Goal: Find specific page/section: Find specific page/section

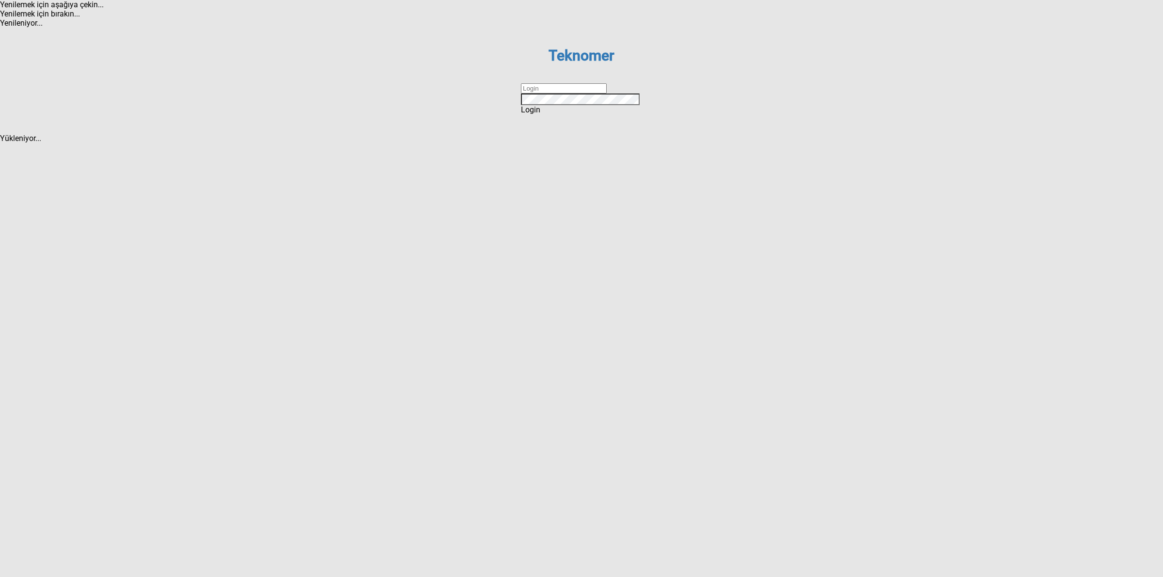
click at [535, 94] on input "text" at bounding box center [564, 88] width 86 height 10
type input "DİZEM"
click at [561, 114] on div "Login" at bounding box center [581, 109] width 121 height 9
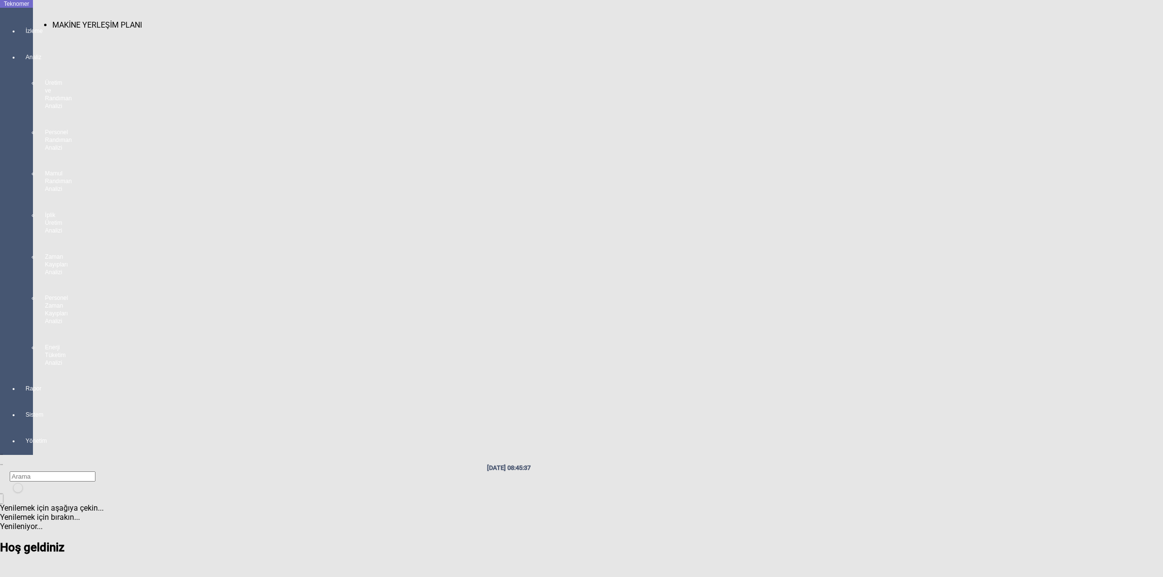
click at [19, 40] on div at bounding box center [26, 40] width 14 height 0
click at [71, 20] on span "MAKİNE YERLEŞİM PLANI" at bounding box center [97, 24] width 90 height 9
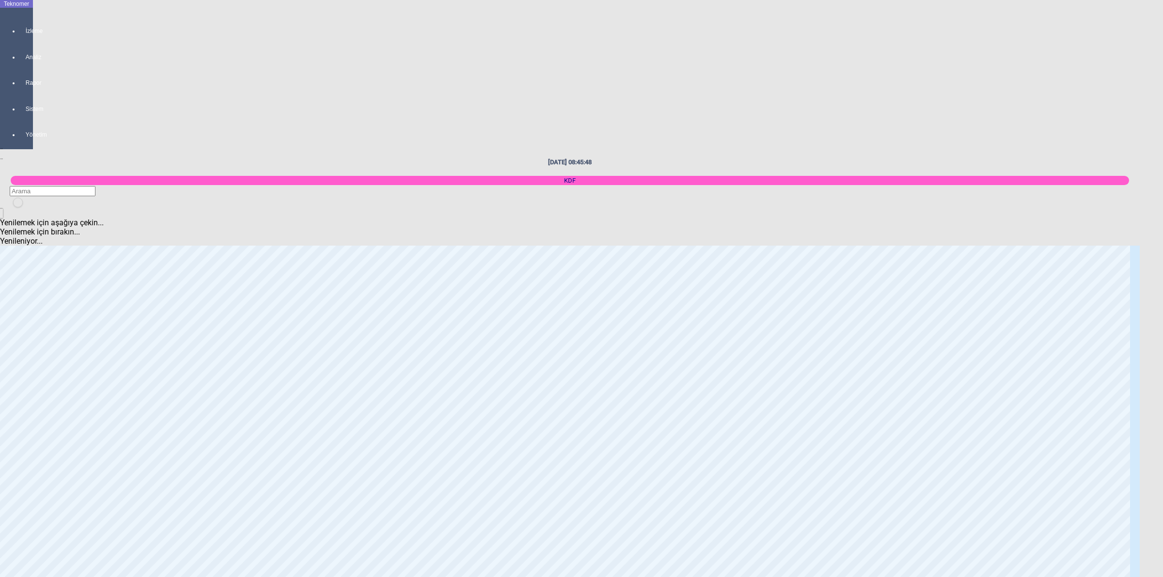
scroll to position [666, 0]
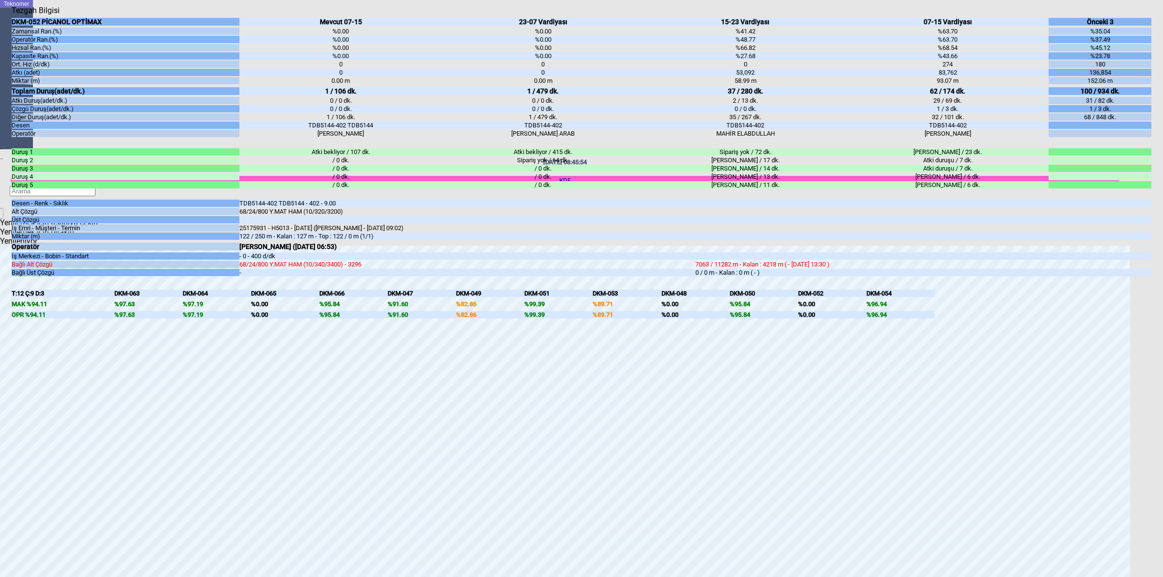
click at [1159, 313] on body "Teknomer İzleme Analiz Rapor Sistem Yönetim [DATE] 08:45:54 KDF Yenilemek için …" at bounding box center [581, 288] width 1163 height 577
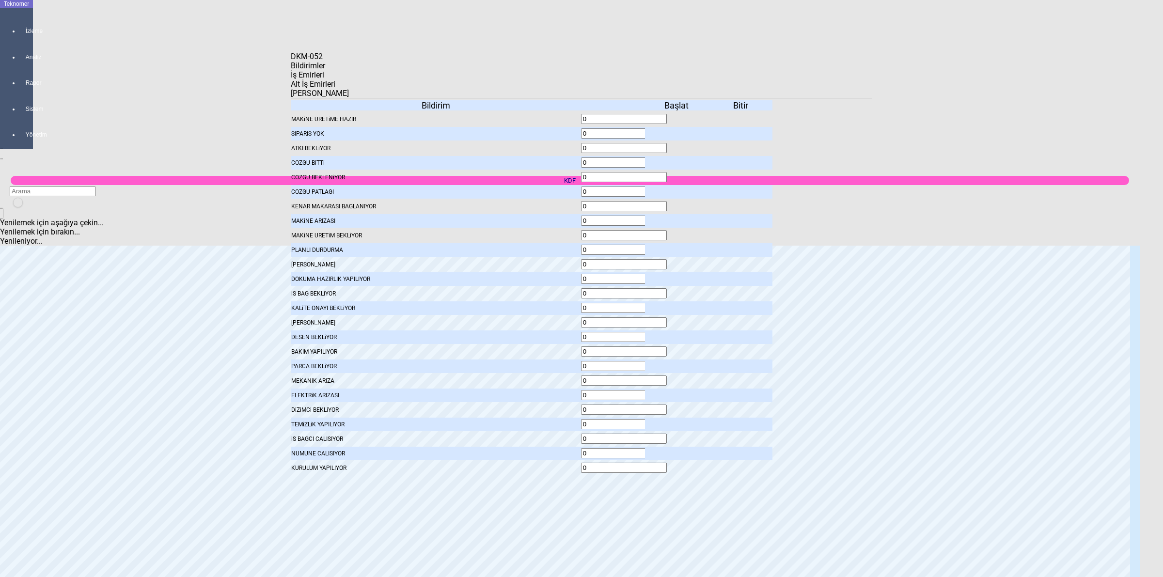
click at [324, 78] on span "İş Emirleri" at bounding box center [307, 74] width 33 height 9
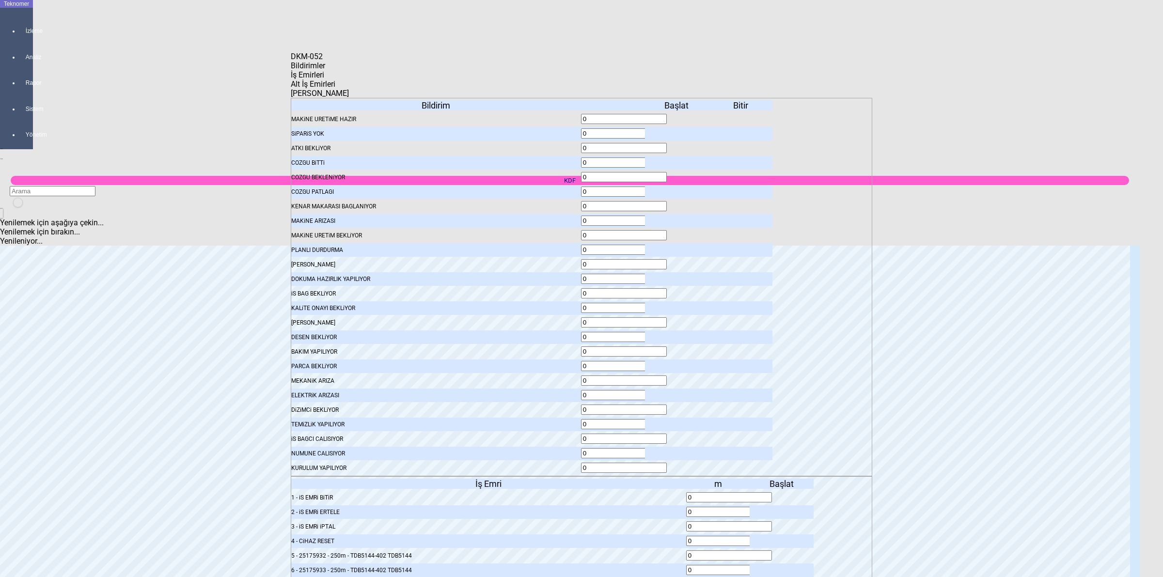
click at [972, 272] on body "Teknomer İzleme Analiz Rapor Sistem Yönetim [DATE] 08:45:59 KDF Yenilemek için …" at bounding box center [581, 288] width 1163 height 577
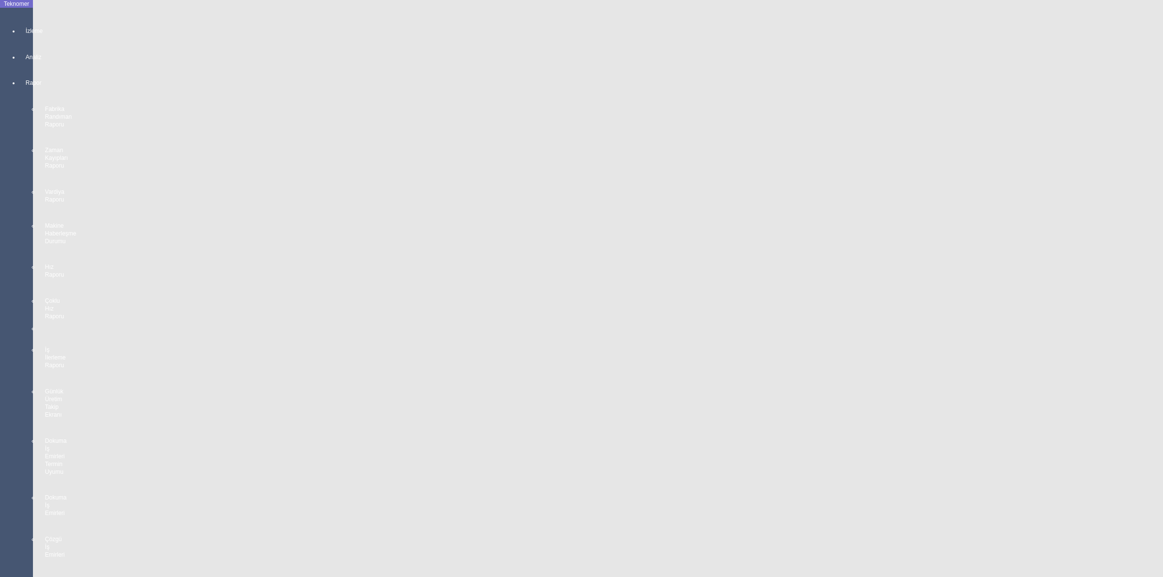
scroll to position [303, 0]
